Goal: Obtain resource: Download file/media

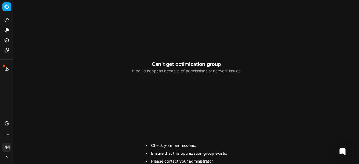
click at [112, 66] on div "Can`t get optimization group It could heppens becasue of permissions or network…" at bounding box center [186, 82] width 346 height 164
click at [8, 52] on icon at bounding box center [6, 50] width 4 height 4
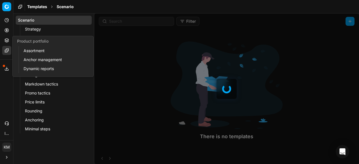
click at [8, 41] on icon at bounding box center [6, 40] width 4 height 4
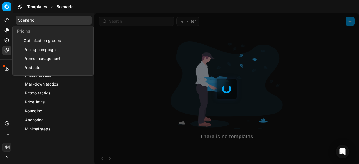
click at [26, 42] on link "Optimization groups" at bounding box center [53, 41] width 65 height 8
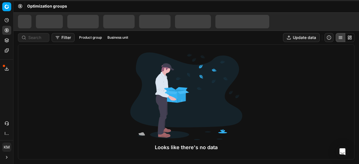
click at [65, 38] on button "Filter" at bounding box center [63, 37] width 23 height 9
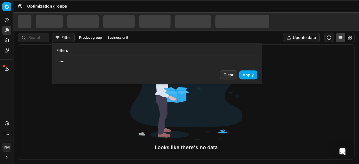
click at [235, 105] on html "Pricing platform Analytics Pricing Product portfolio Templates Export service C…" at bounding box center [179, 82] width 359 height 164
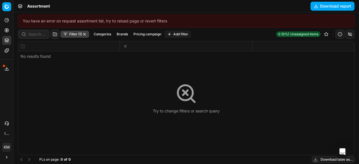
click at [74, 36] on button "Filter (1)" at bounding box center [75, 34] width 28 height 7
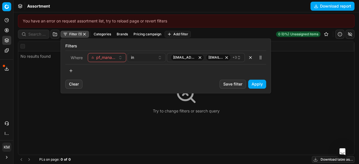
click at [115, 59] on span "pf_manager_email" at bounding box center [106, 58] width 20 height 6
click at [121, 58] on button "pf_manager_email" at bounding box center [107, 57] width 38 height 9
click at [121, 59] on button "pf_manager_email" at bounding box center [107, 57] width 38 height 9
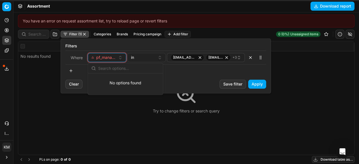
click at [120, 59] on button "pf_manager_email" at bounding box center [107, 57] width 38 height 9
click at [298, 78] on html "Pricing platform Analytics Pricing Product portfolio Templates Export service C…" at bounding box center [179, 82] width 359 height 164
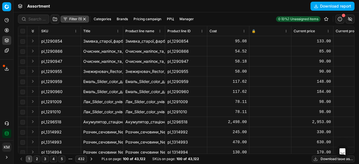
click at [73, 17] on button "Filter (1)" at bounding box center [75, 19] width 28 height 7
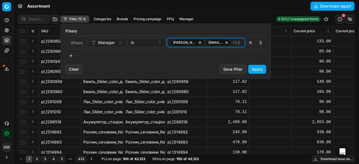
click at [238, 42] on icon "button" at bounding box center [239, 42] width 4 height 4
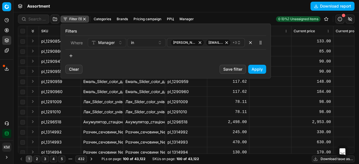
click at [145, 68] on div "Clear Save filter Apply" at bounding box center [166, 71] width 210 height 13
click at [250, 70] on button "Apply" at bounding box center [257, 69] width 18 height 9
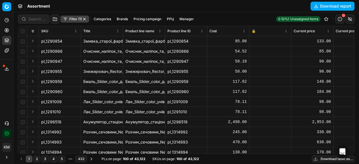
click at [318, 8] on button "Download report" at bounding box center [333, 6] width 44 height 9
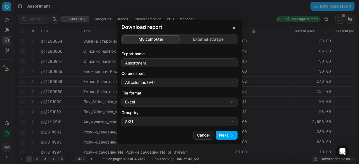
click at [224, 132] on button "Next" at bounding box center [227, 135] width 22 height 9
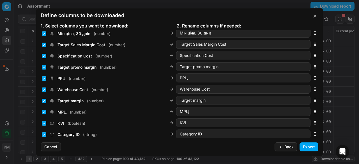
scroll to position [948, 0]
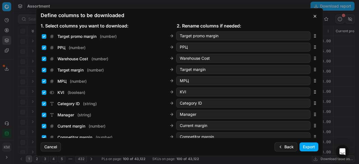
click at [305, 147] on button "Export" at bounding box center [309, 147] width 19 height 9
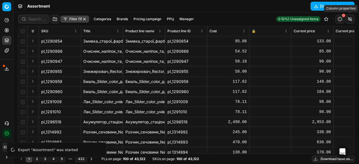
click at [350, 21] on button "button" at bounding box center [350, 19] width 9 height 9
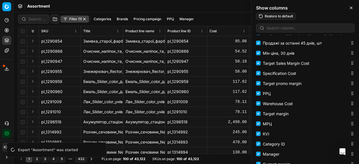
scroll to position [886, 0]
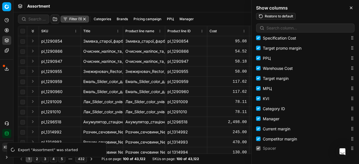
click at [218, 8] on div "Assortment Download report" at bounding box center [186, 6] width 346 height 12
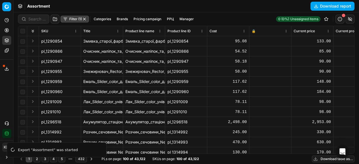
click at [5, 72] on button "Export service" at bounding box center [6, 68] width 9 height 9
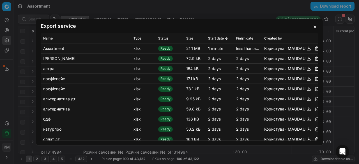
click at [306, 50] on button "button" at bounding box center [309, 48] width 7 height 7
click at [316, 26] on button "button" at bounding box center [315, 27] width 7 height 7
